Goal: Task Accomplishment & Management: Manage account settings

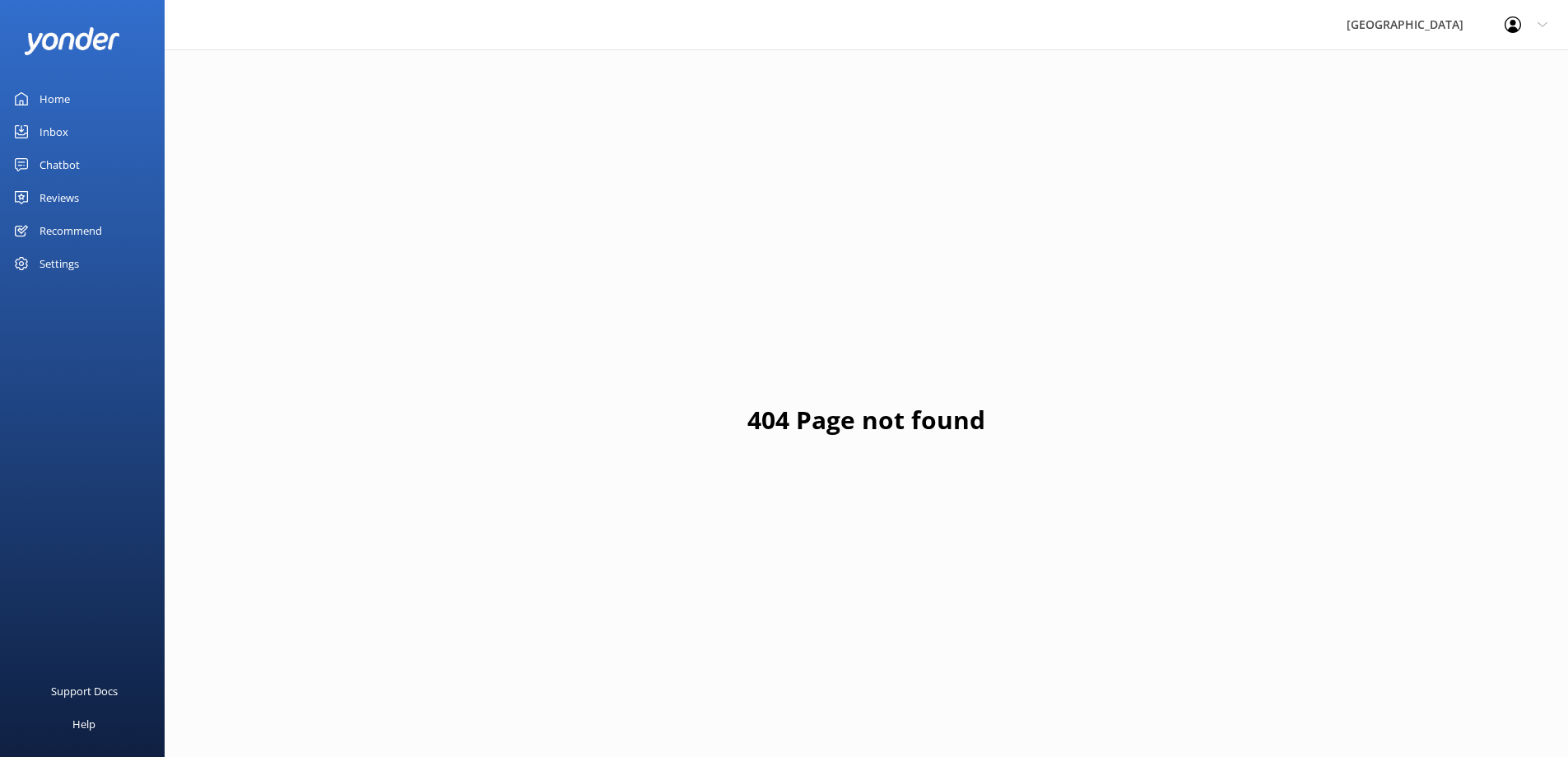
click at [68, 196] on div "Reviews" at bounding box center [59, 197] width 39 height 33
